Goal: Task Accomplishment & Management: Use online tool/utility

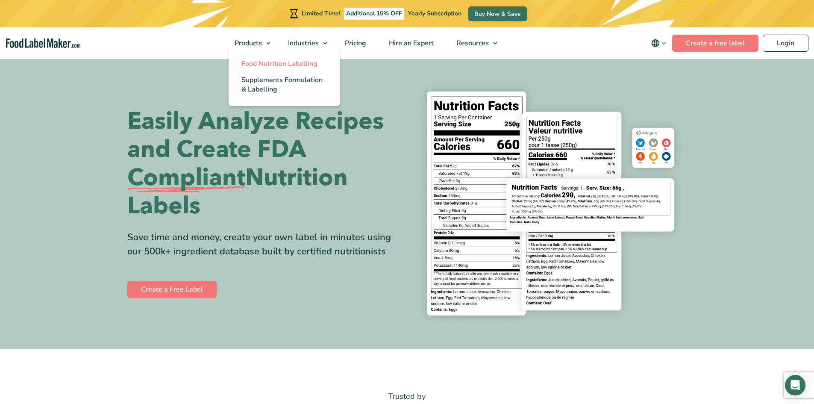
click at [264, 63] on span "Food Nutrition Labelling" at bounding box center [279, 63] width 76 height 9
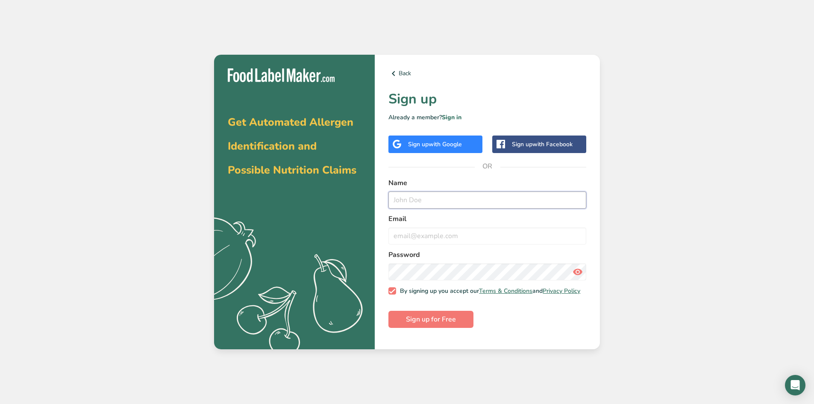
click at [445, 204] on input "text" at bounding box center [487, 199] width 198 height 17
type input "Jim Bertagna"
click at [431, 238] on input "email" at bounding box center [487, 235] width 198 height 17
type input "bertagnanutco@gmail.com"
click at [434, 324] on span "Sign up for Free" at bounding box center [431, 319] width 50 height 10
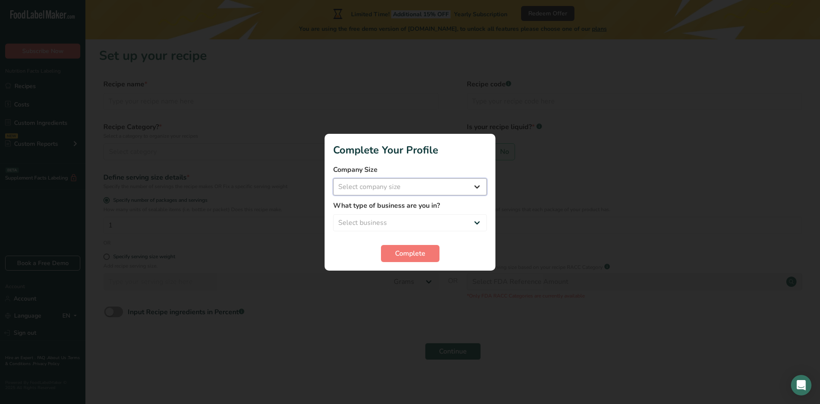
click at [476, 188] on select "Select company size Fewer than 10 Employees 10 to 50 Employees 51 to 500 Employ…" at bounding box center [410, 186] width 154 height 17
select select "1"
click at [333, 178] on select "Select company size Fewer than 10 Employees 10 to 50 Employees 51 to 500 Employ…" at bounding box center [410, 186] width 154 height 17
click at [456, 222] on select "Select business Packaged Food Manufacturer Restaurant & Cafe Bakery Meal Plans …" at bounding box center [410, 222] width 154 height 17
select select "1"
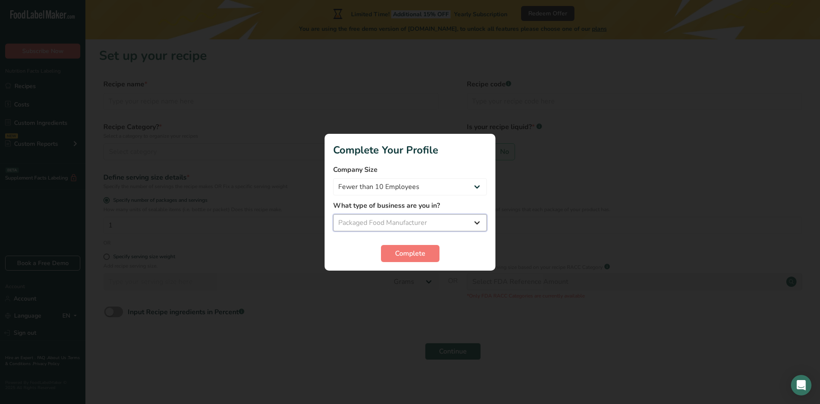
click at [333, 214] on select "Select business Packaged Food Manufacturer Restaurant & Cafe Bakery Meal Plans …" at bounding box center [410, 222] width 154 height 17
click at [425, 257] on span "Complete" at bounding box center [410, 253] width 30 height 10
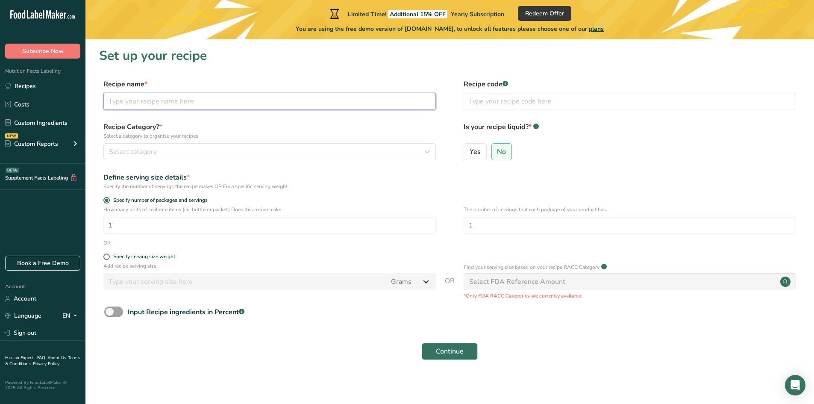
click at [197, 105] on input "text" at bounding box center [269, 101] width 332 height 17
type input "Livermore Walnuts"
click at [221, 147] on div "Select category" at bounding box center [267, 152] width 316 height 10
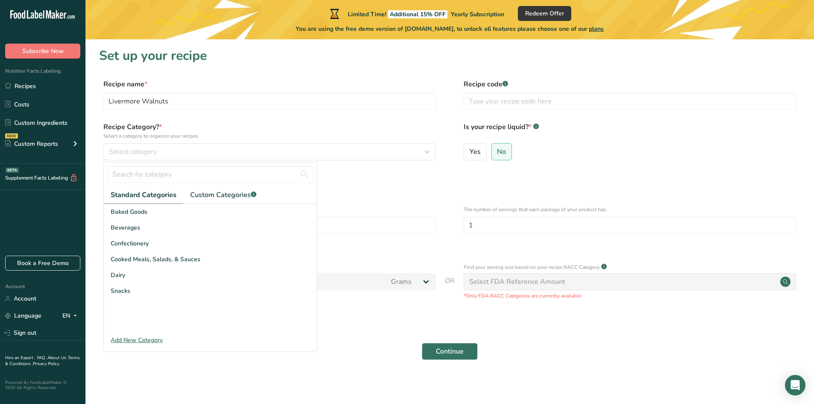
click at [151, 338] on div "Add New Category" at bounding box center [210, 339] width 213 height 9
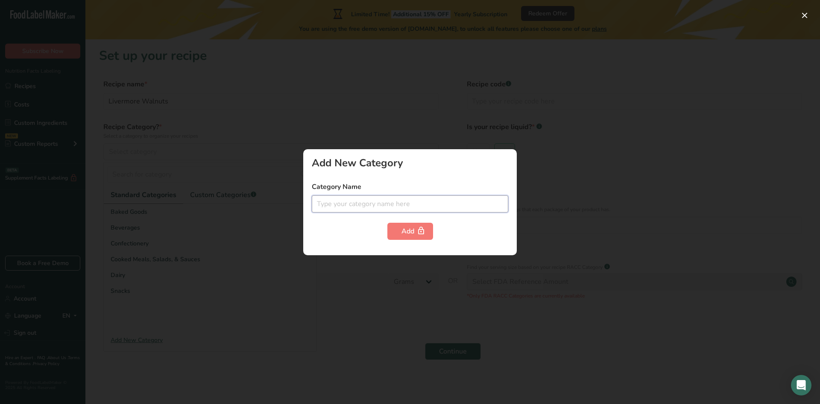
click at [370, 201] on input "text" at bounding box center [410, 203] width 197 height 17
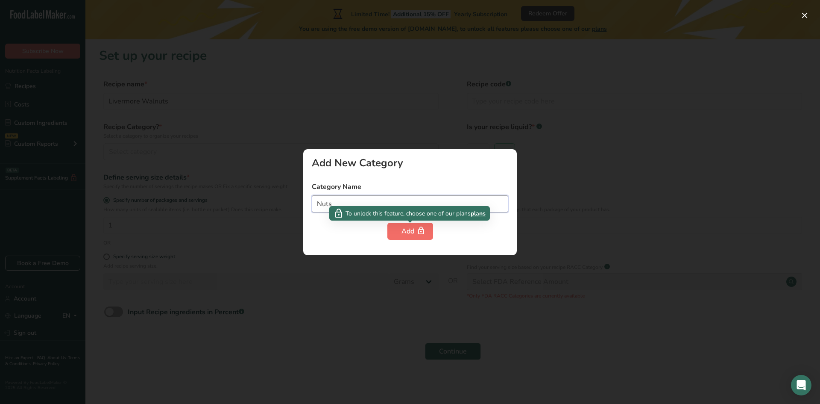
type input "Nuts"
click at [417, 235] on button "Add" at bounding box center [410, 231] width 46 height 17
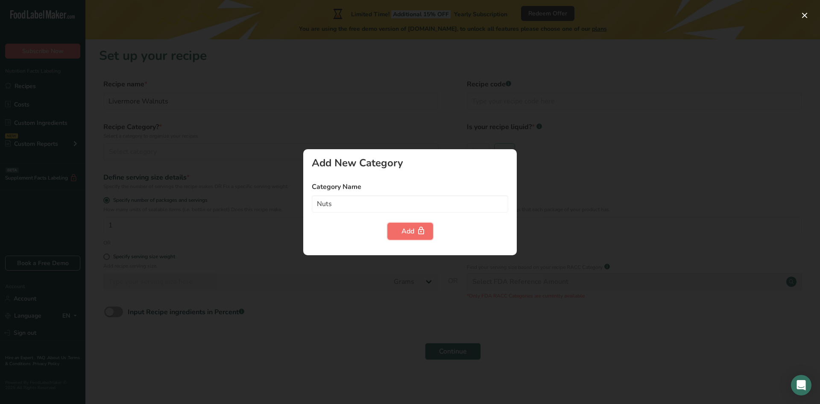
click at [414, 223] on button "Add" at bounding box center [410, 231] width 46 height 17
click at [317, 165] on div "Add New Category" at bounding box center [410, 163] width 197 height 10
click at [215, 253] on div at bounding box center [410, 202] width 820 height 404
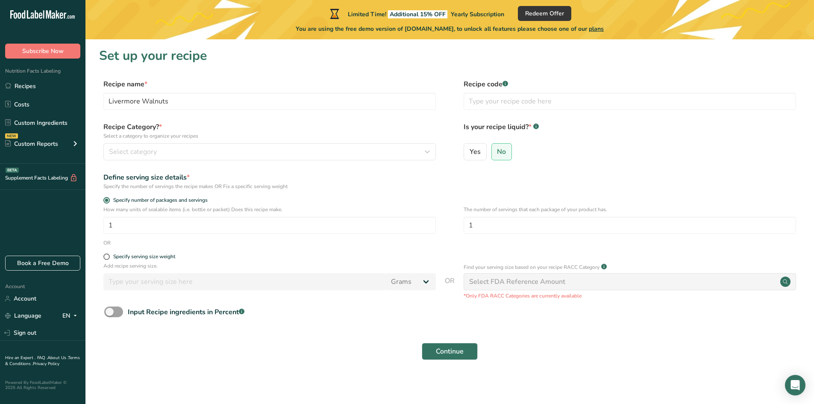
drag, startPoint x: 192, startPoint y: 238, endPoint x: 132, endPoint y: 208, distance: 66.5
click at [122, 209] on p "How many units of sealable items (i.e. bottle or packet) Does this recipe make." at bounding box center [269, 209] width 332 height 8
click at [515, 99] on input "text" at bounding box center [630, 101] width 332 height 17
click at [499, 153] on span "No" at bounding box center [501, 151] width 9 height 9
click at [497, 153] on input "No" at bounding box center [495, 152] width 6 height 6
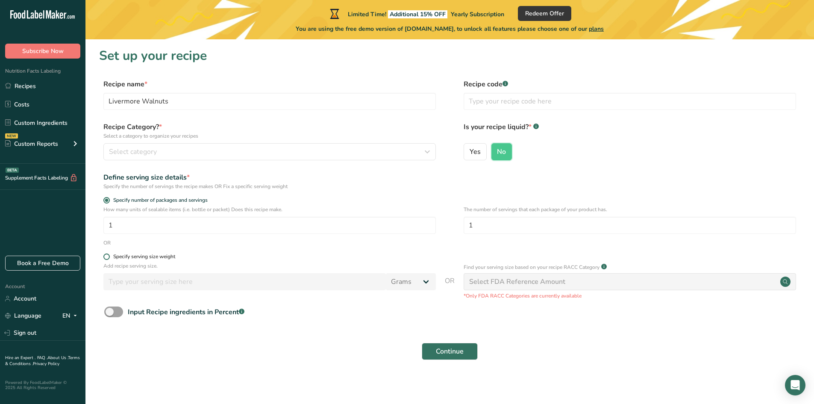
click at [107, 256] on span at bounding box center [106, 256] width 6 height 6
click at [107, 256] on input "Specify serving size weight" at bounding box center [106, 257] width 6 height 6
radio input "true"
radio input "false"
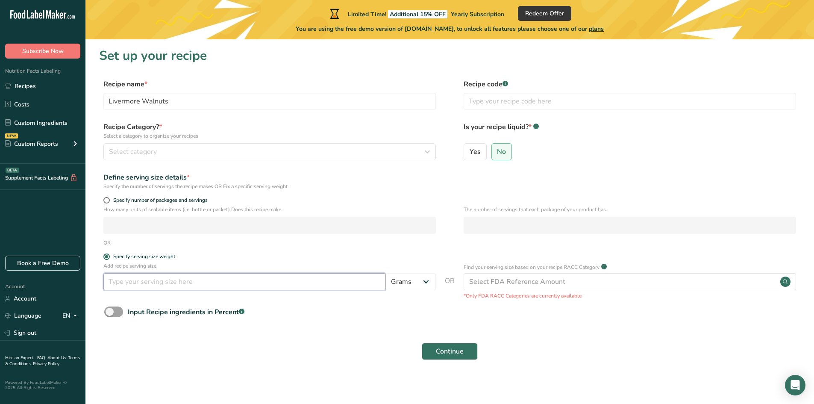
click at [184, 280] on input "number" at bounding box center [244, 281] width 282 height 17
type input "1"
click at [420, 283] on select "Grams kg mg mcg lb oz l mL fl oz tbsp tsp cup qt gallon" at bounding box center [411, 281] width 50 height 17
select select "5"
click at [386, 273] on select "Grams kg mg mcg lb oz l mL fl oz tbsp tsp cup qt gallon" at bounding box center [411, 281] width 50 height 17
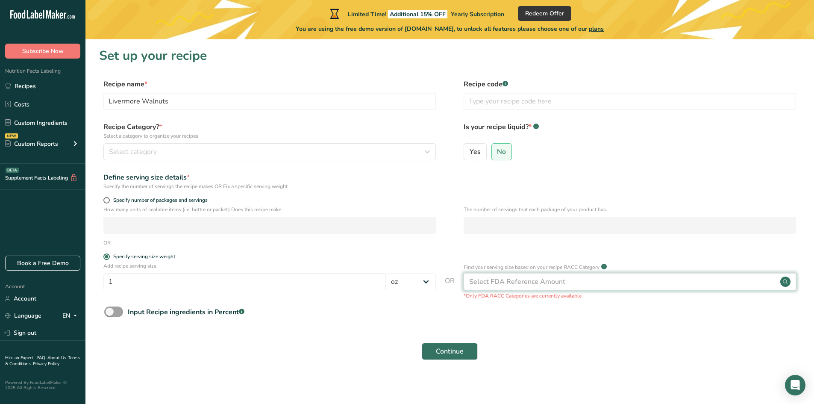
click at [552, 282] on div "Select FDA Reference Amount" at bounding box center [517, 281] width 96 height 10
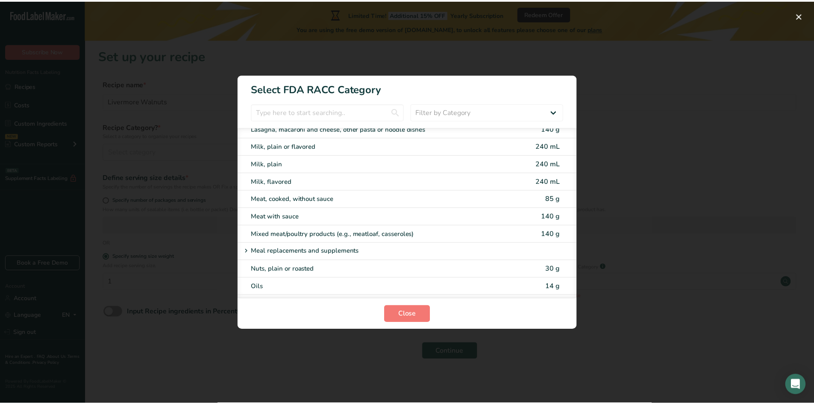
scroll to position [1111, 0]
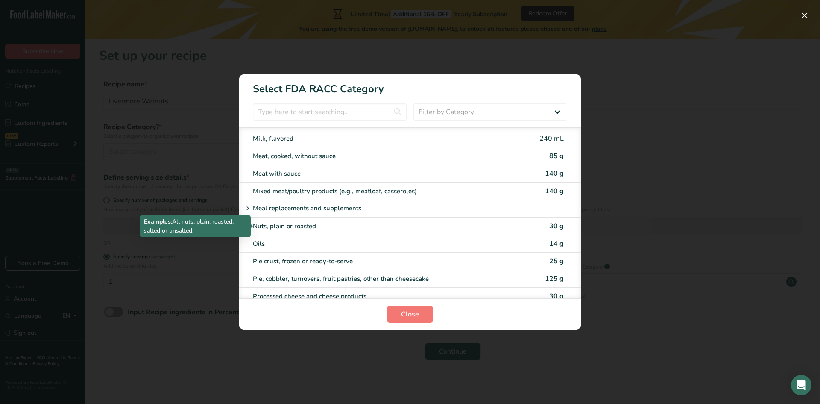
click at [376, 226] on div "Nuts, plain or roasted" at bounding box center [374, 226] width 243 height 10
type input "30"
select select "0"
